Goal: Find specific page/section: Find specific page/section

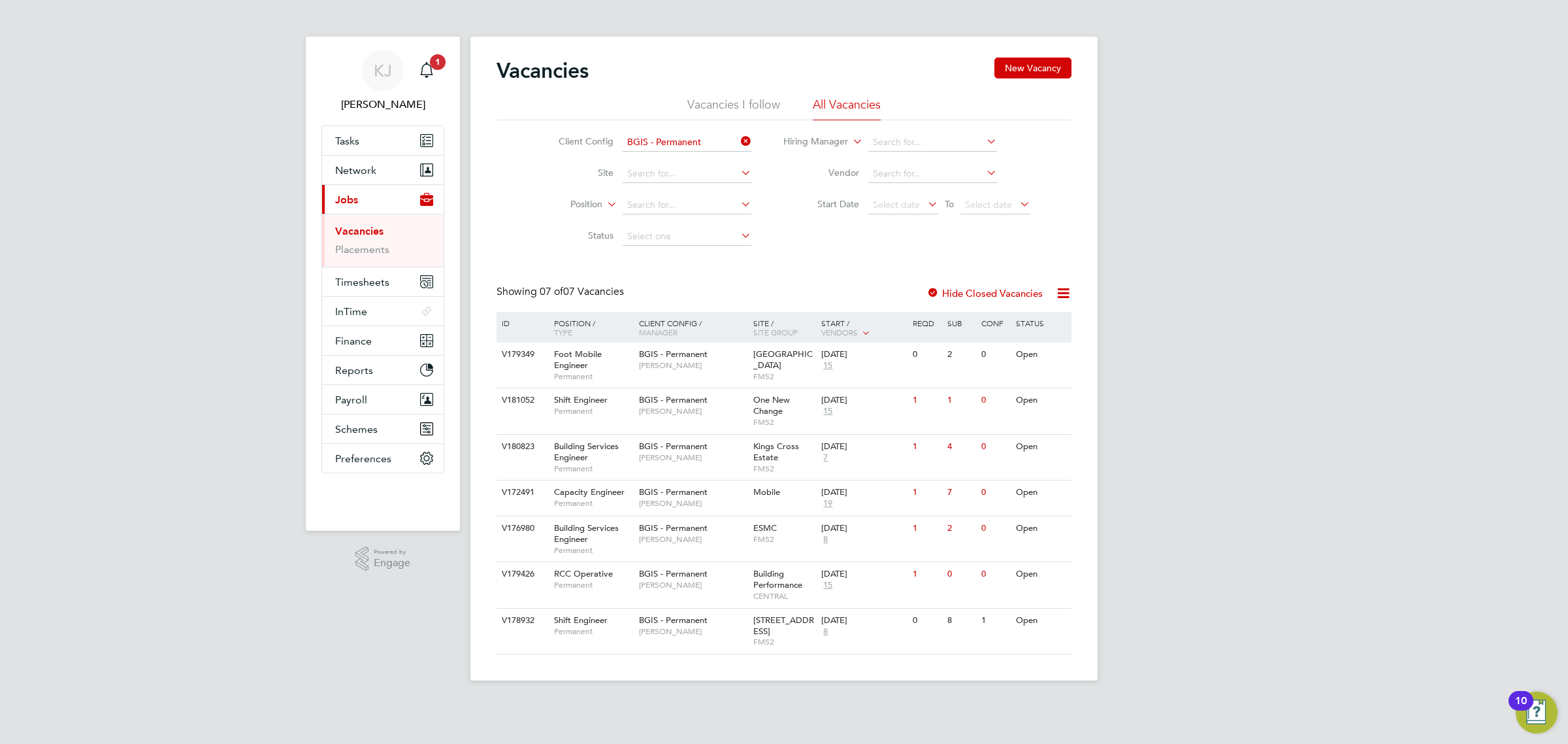
click at [727, 139] on input "BGIS - Permanent" at bounding box center [686, 142] width 129 height 18
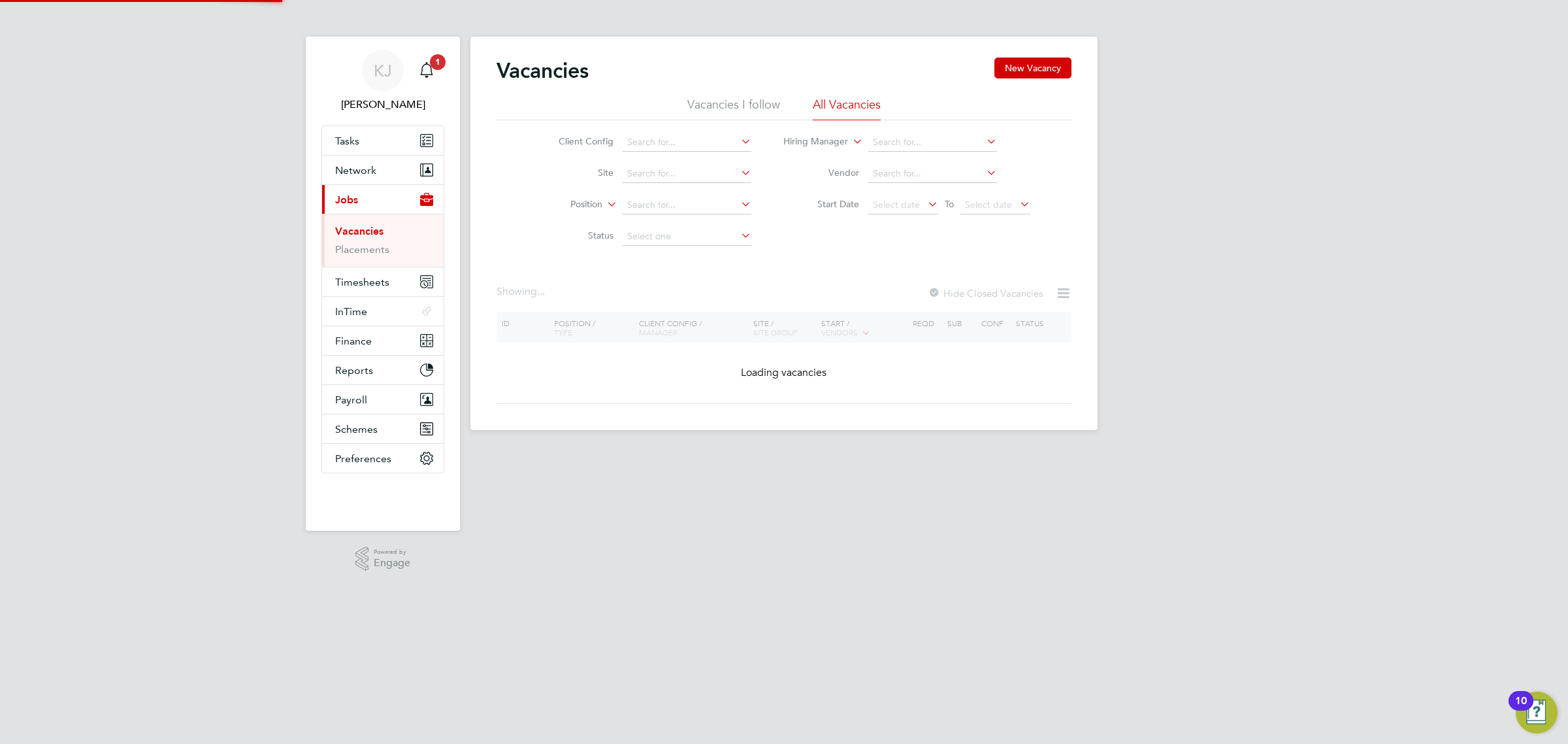
click at [738, 140] on icon at bounding box center [738, 141] width 0 height 18
drag, startPoint x: 717, startPoint y: 139, endPoint x: 708, endPoint y: 131, distance: 12.0
click at [716, 139] on input at bounding box center [686, 142] width 129 height 18
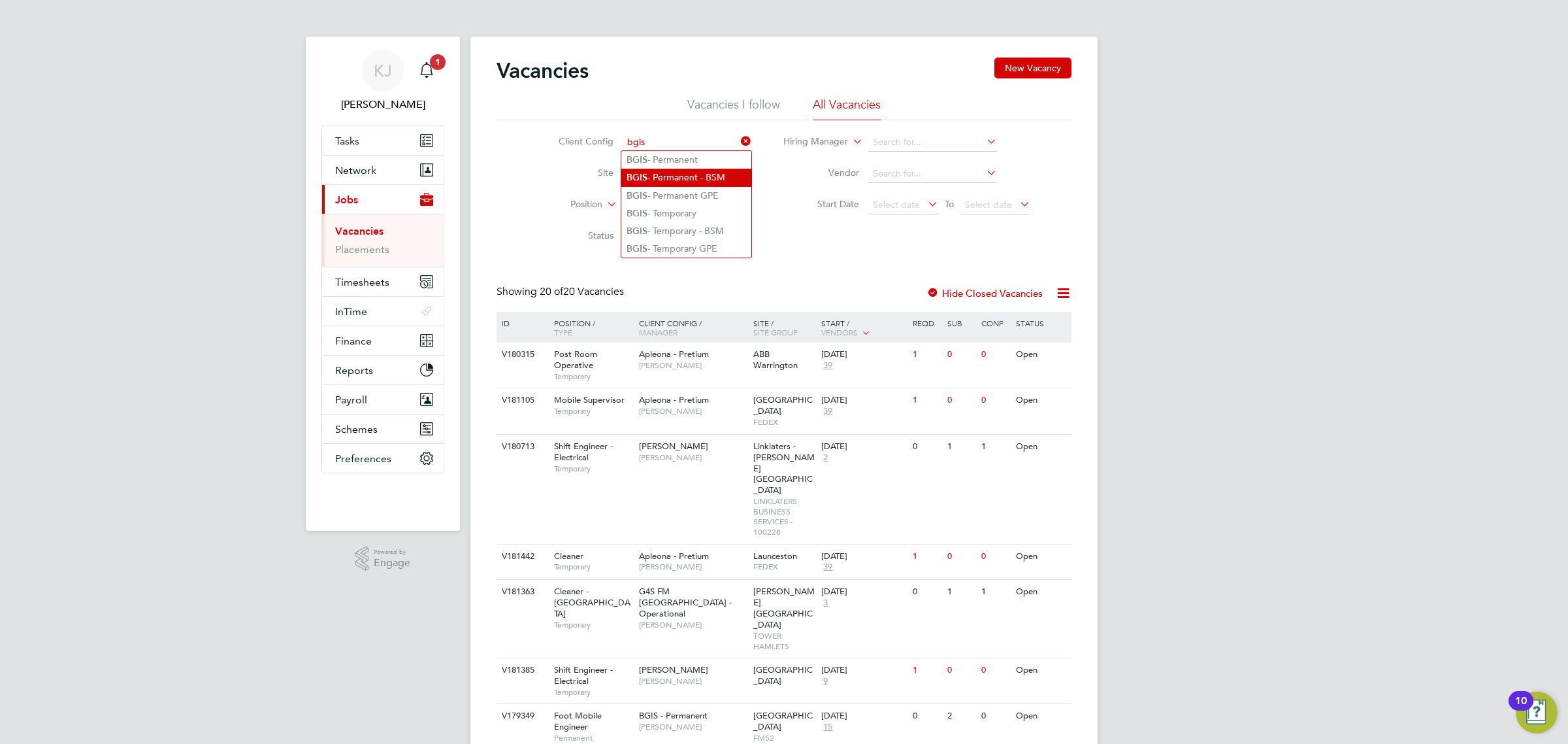
click at [709, 174] on li "BGIS - Permanent - BSM" at bounding box center [686, 177] width 130 height 17
type input "BGIS - Permanent - BSM"
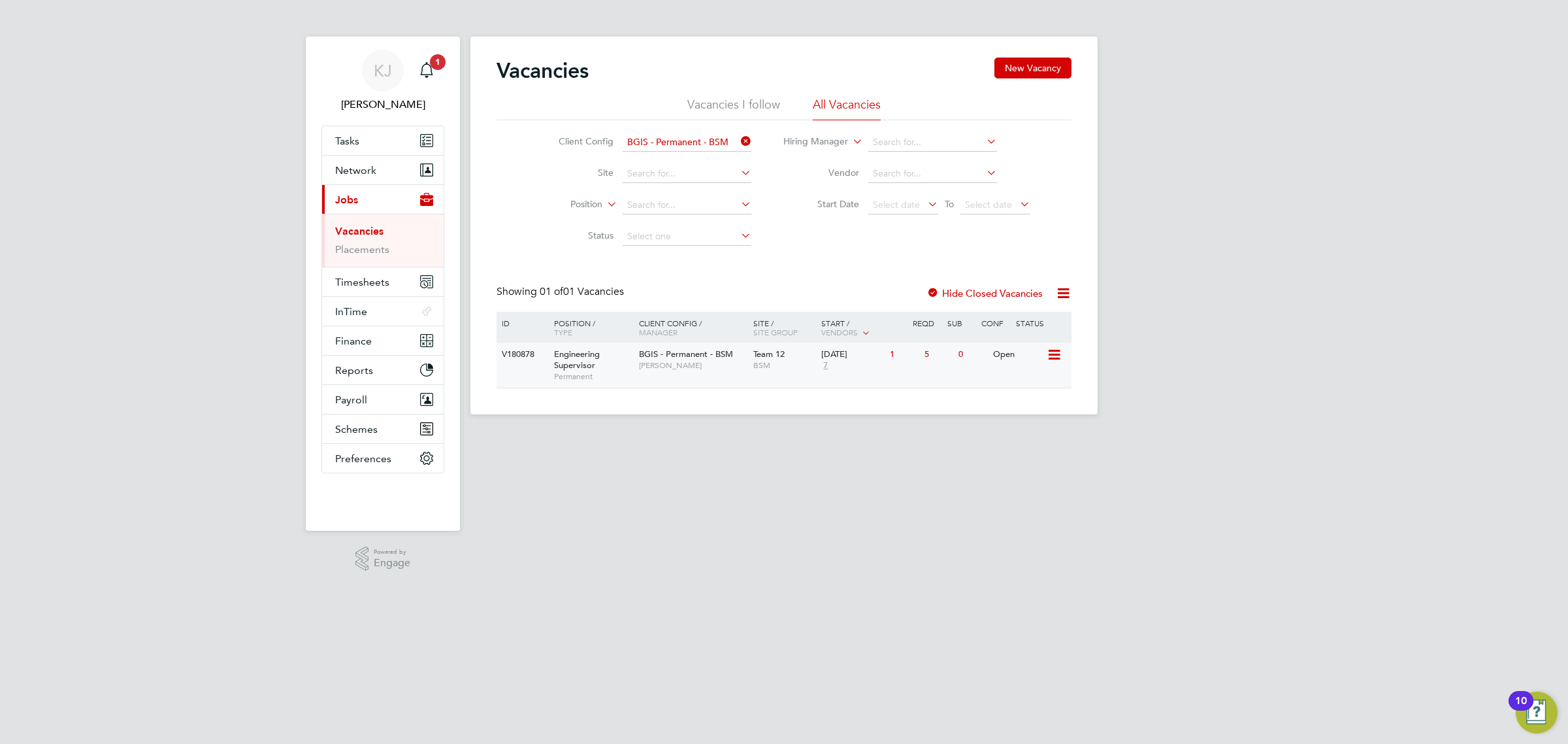
click at [686, 353] on span "BGIS - Permanent - BSM" at bounding box center [686, 354] width 94 height 11
click at [738, 145] on icon at bounding box center [738, 141] width 0 height 18
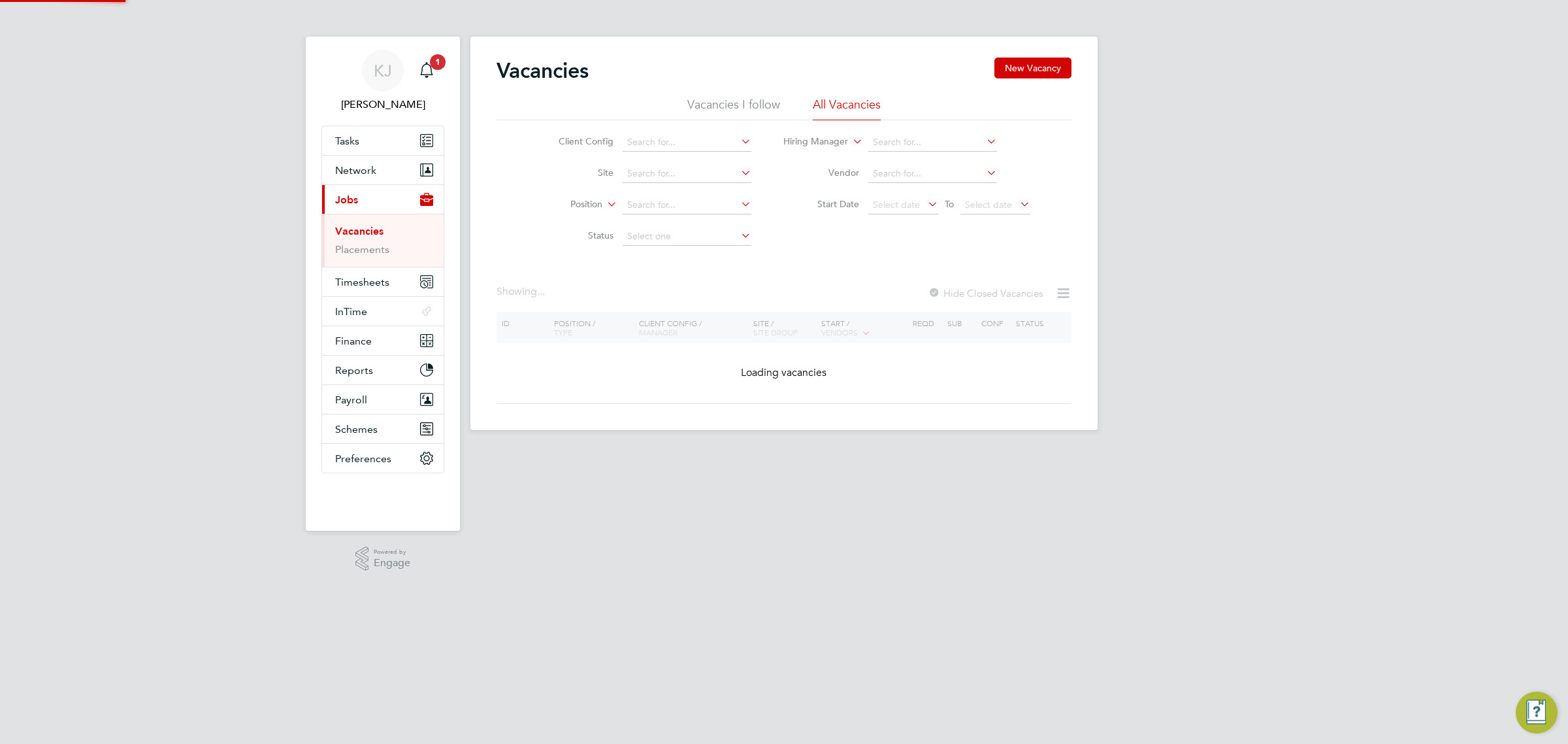
click at [729, 103] on li "Vacancies I follow" at bounding box center [733, 108] width 93 height 23
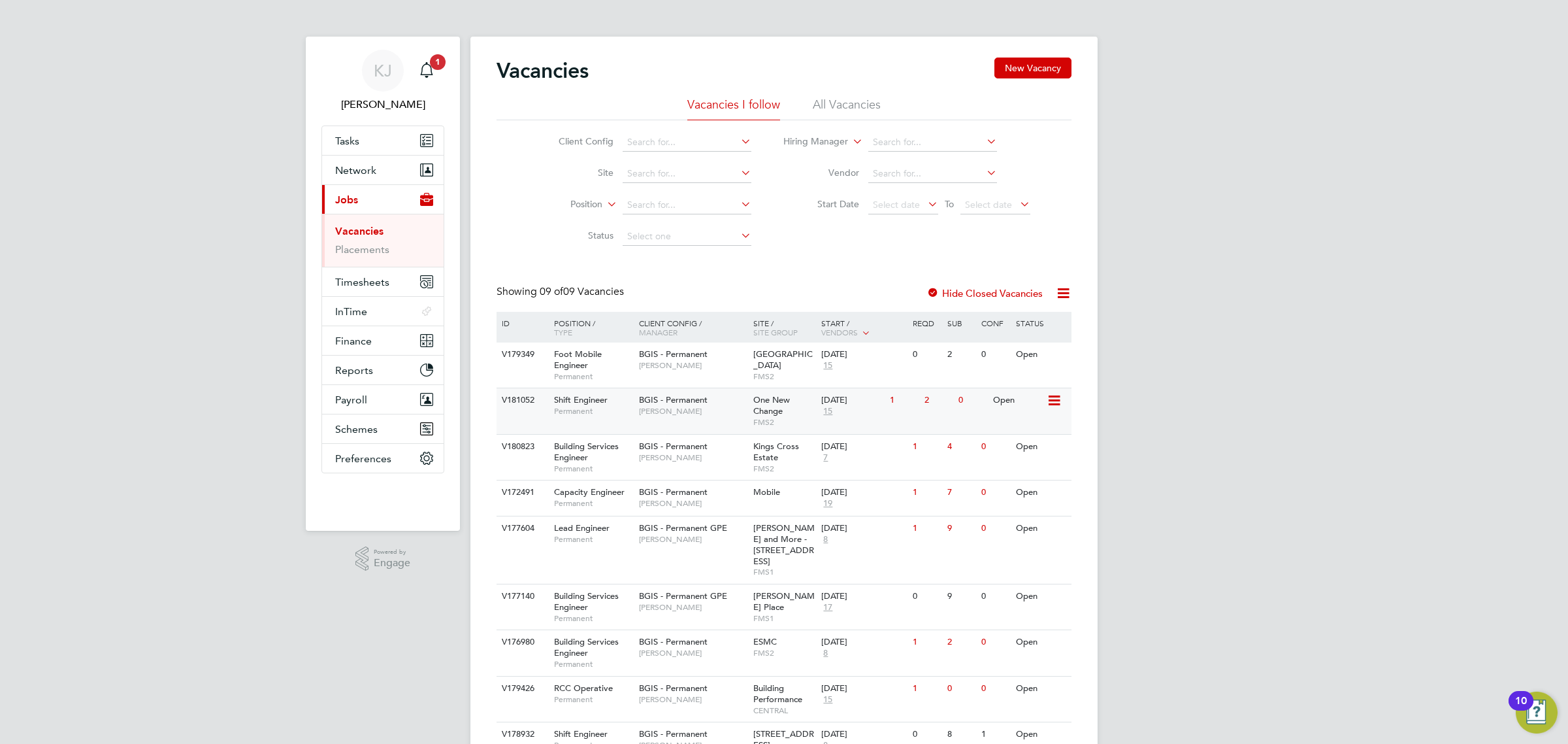
scroll to position [61, 0]
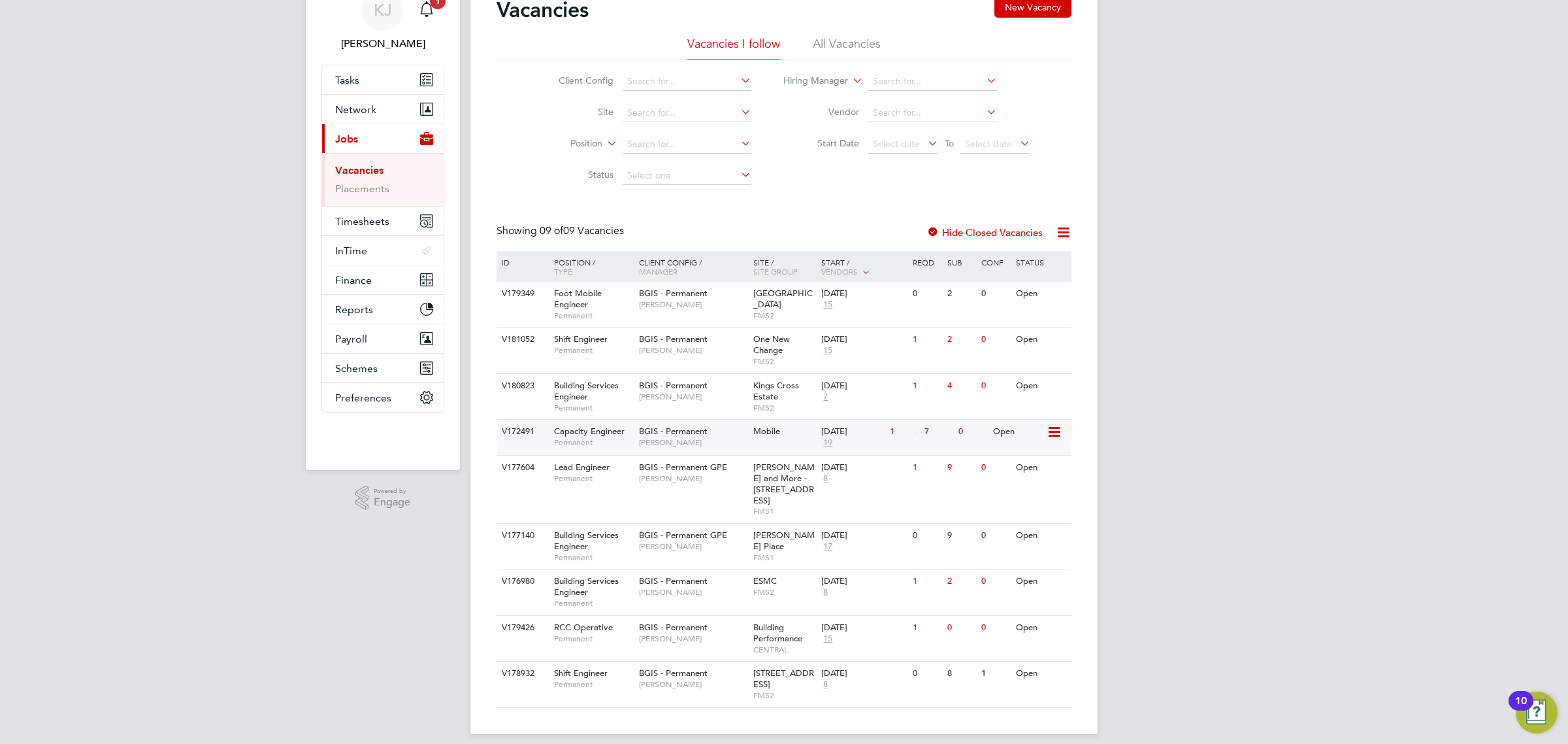
click at [694, 436] on span "BGIS - Permanent" at bounding box center [673, 431] width 69 height 11
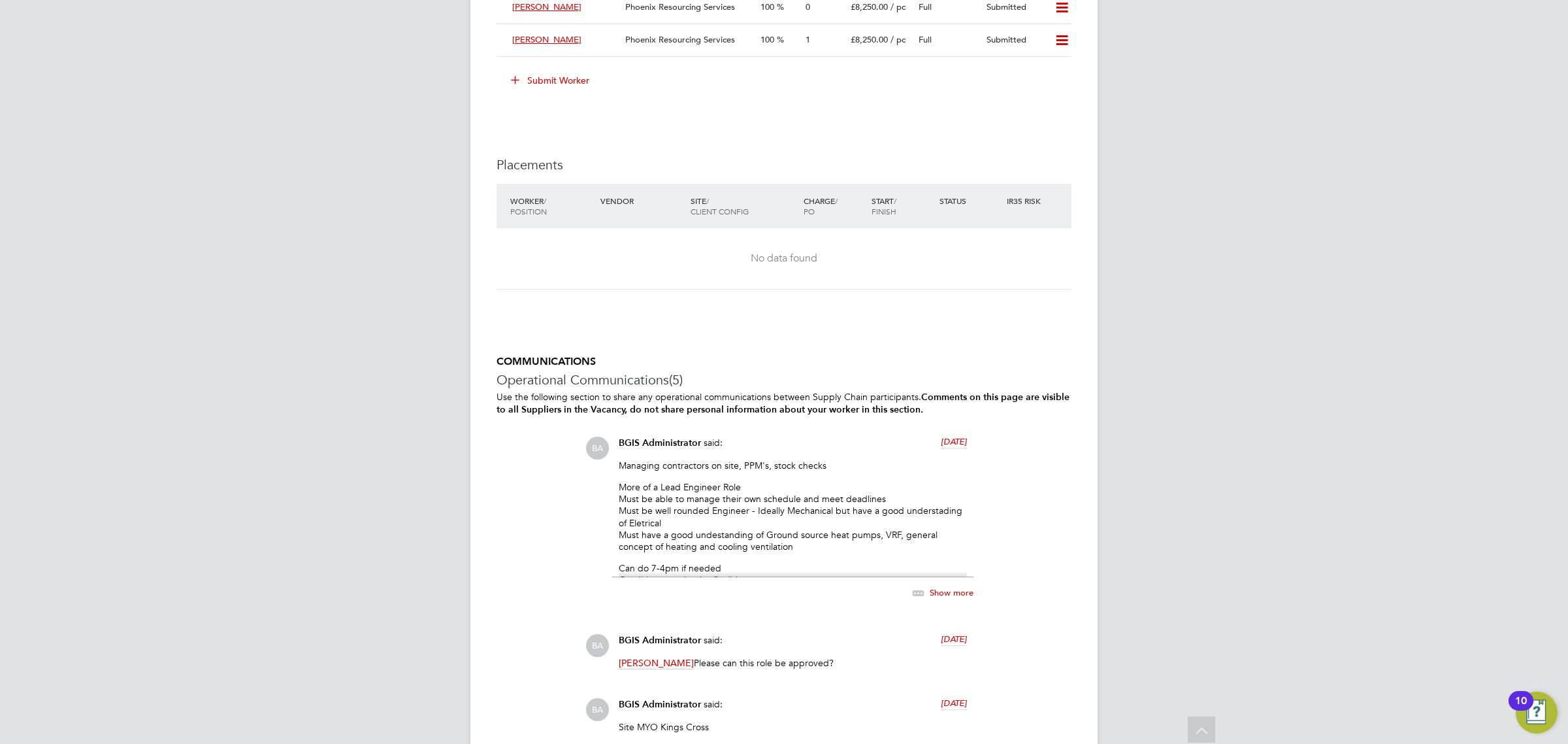
click at [946, 588] on div "Show more" at bounding box center [793, 586] width 362 height 30
click at [951, 596] on span "Show more" at bounding box center [952, 592] width 44 height 11
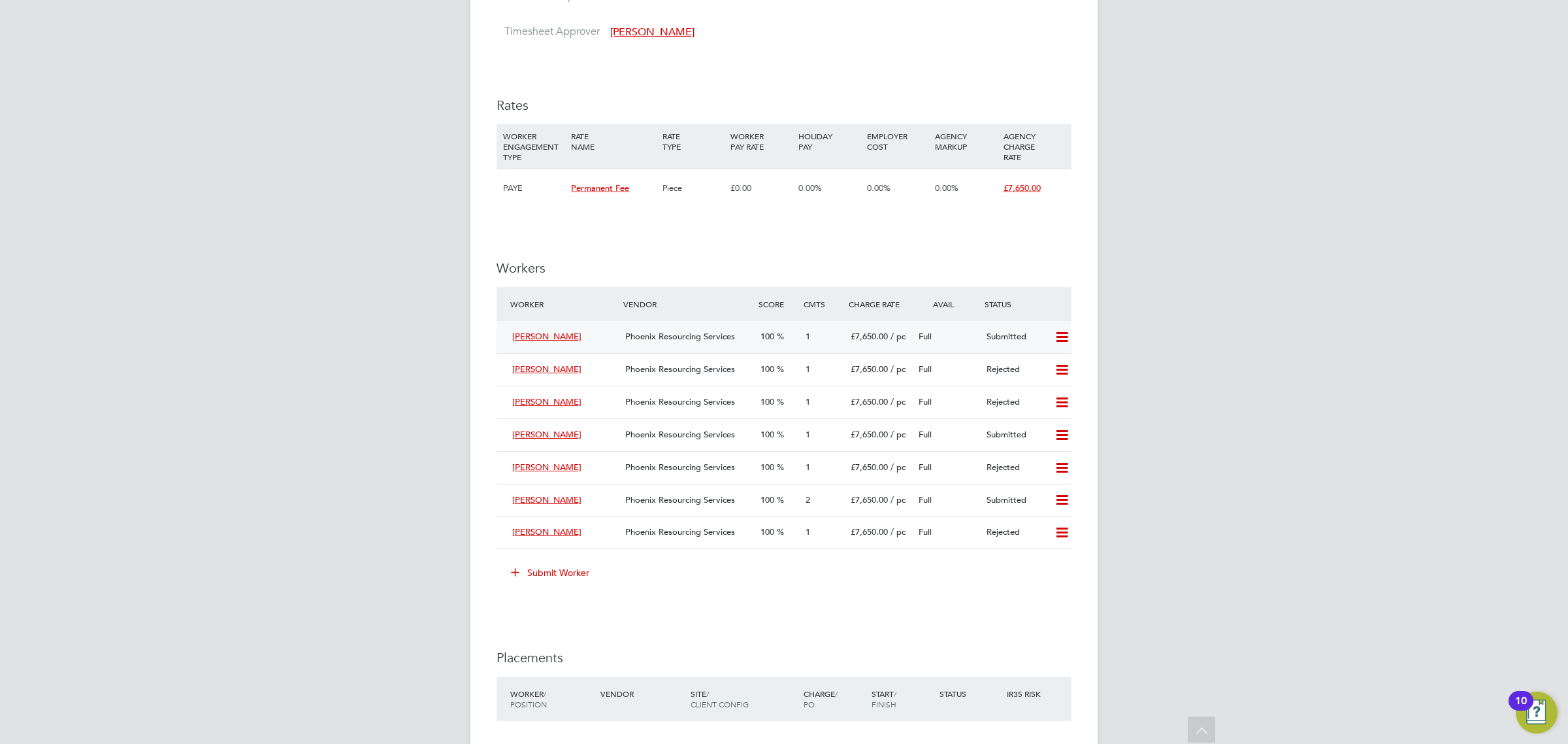
click at [704, 321] on div "Brian Sherlock Phoenix Resourcing Services 100 1 £7,650.00 / pc Full Submitted" at bounding box center [784, 337] width 575 height 32
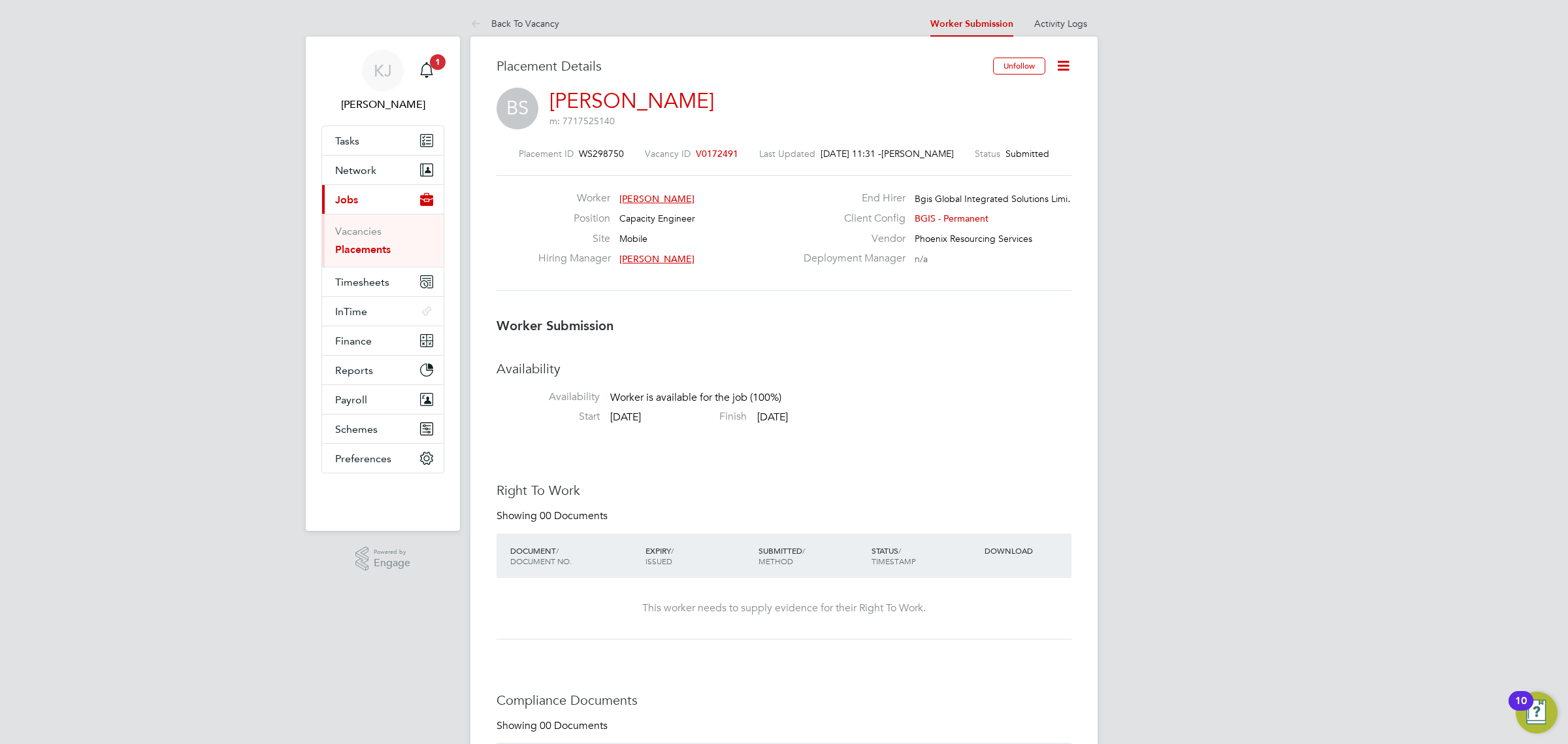
click at [1071, 71] on icon at bounding box center [1064, 66] width 17 height 17
click at [432, 83] on div "Main navigation" at bounding box center [426, 70] width 26 height 26
